Goal: Entertainment & Leisure: Consume media (video, audio)

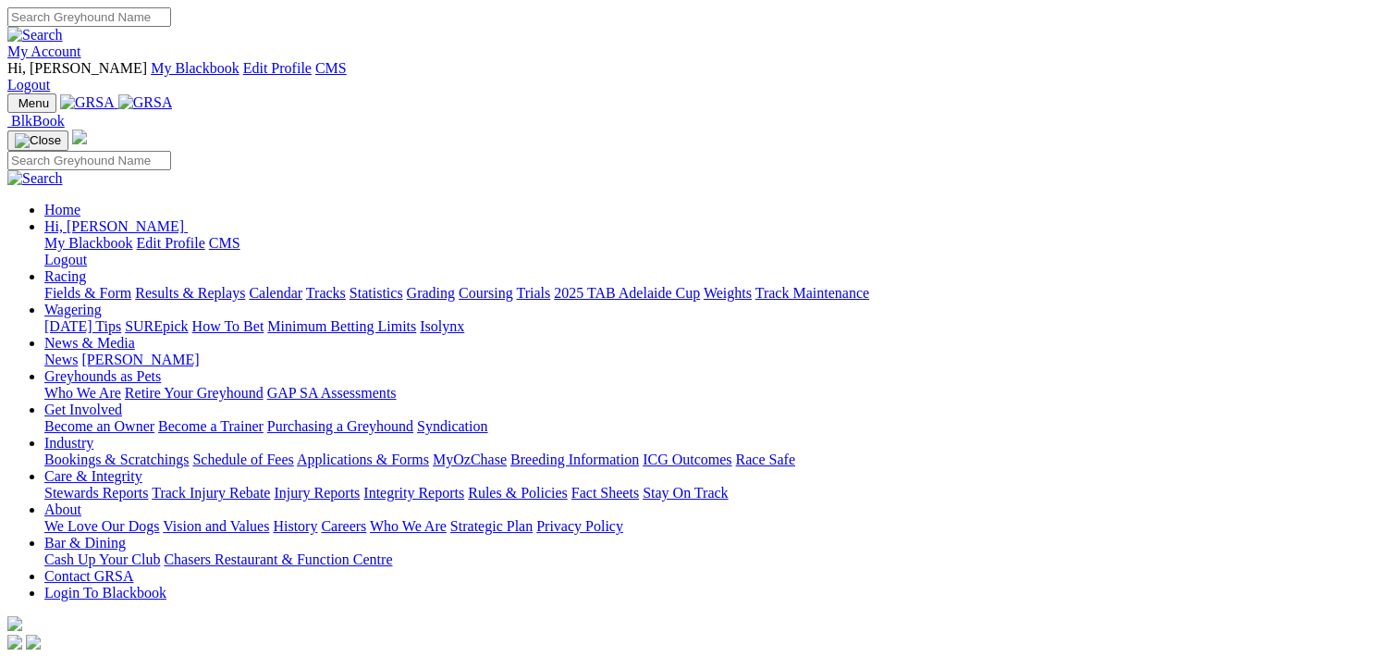
click at [240, 285] on link "Results & Replays" at bounding box center [190, 293] width 110 height 16
